Goal: Share content

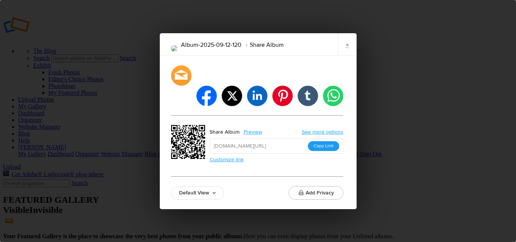
click at [322, 141] on button "Copy Link" at bounding box center [323, 146] width 31 height 10
click at [348, 54] on link "×" at bounding box center [346, 44] width 19 height 23
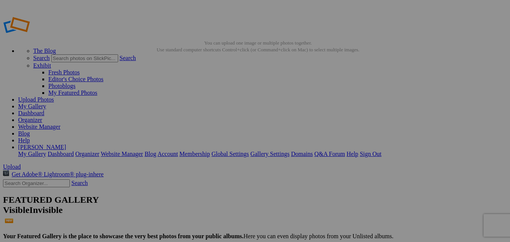
paste input "[PERSON_NAME] Electric, Inc."
type input "[PERSON_NAME] Electric, Inc."
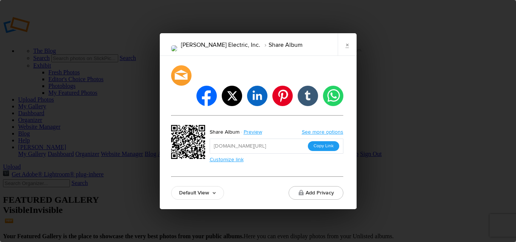
click at [314, 141] on button "Copy Link" at bounding box center [323, 146] width 31 height 10
drag, startPoint x: 345, startPoint y: 57, endPoint x: 470, endPoint y: 130, distance: 144.8
click at [345, 56] on link "×" at bounding box center [346, 44] width 19 height 23
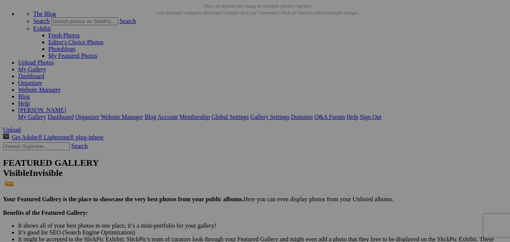
scroll to position [63, 0]
